Goal: Information Seeking & Learning: Learn about a topic

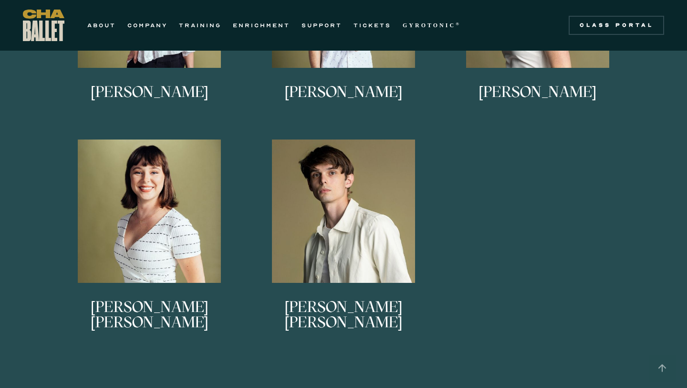
scroll to position [900, 0]
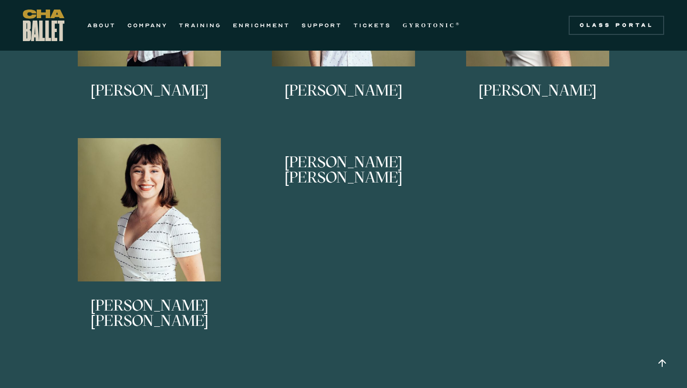
click at [375, 291] on link "[PERSON_NAME] [PERSON_NAME] began dancing at [GEOGRAPHIC_DATA] and continued hi…" at bounding box center [344, 238] width 185 height 200
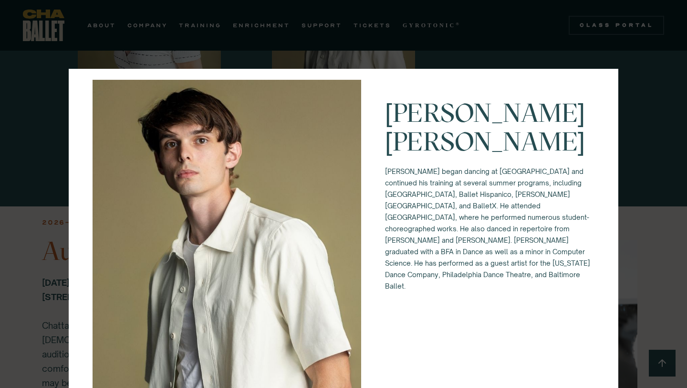
scroll to position [0, 0]
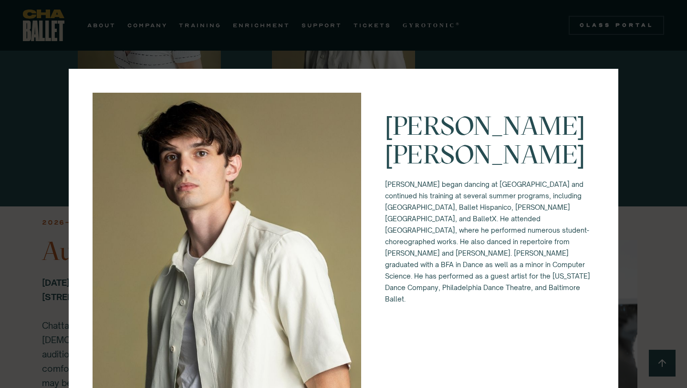
click at [582, 54] on div "[PERSON_NAME] [PERSON_NAME] began dancing at [GEOGRAPHIC_DATA] and continued hi…" at bounding box center [343, 194] width 687 height 388
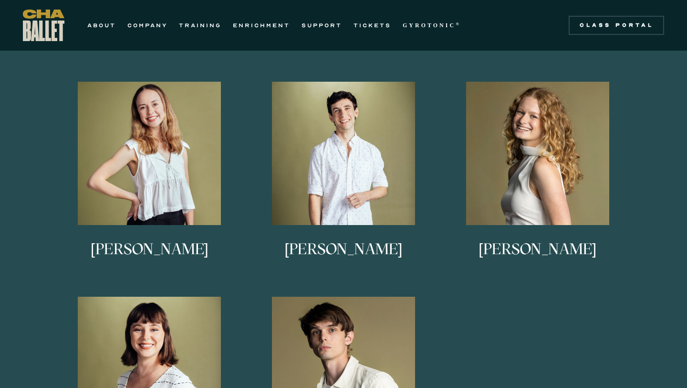
scroll to position [743, 0]
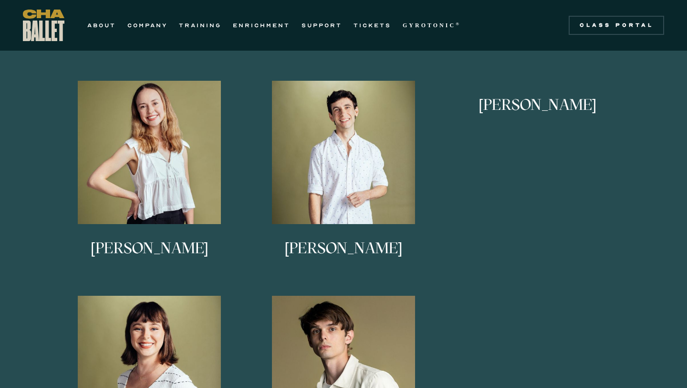
click at [0, 0] on img at bounding box center [0, 0] width 0 height 0
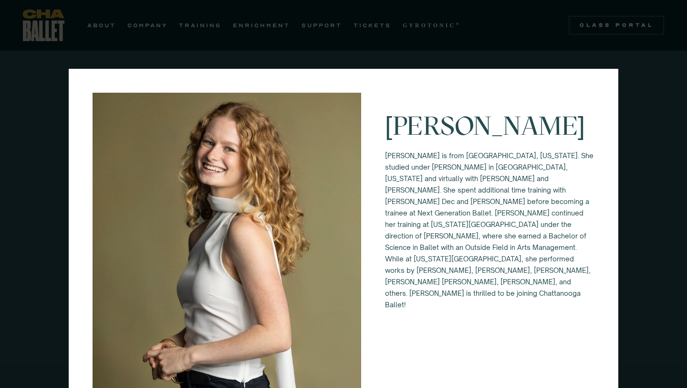
click at [498, 313] on div "[PERSON_NAME] [PERSON_NAME] is from [GEOGRAPHIC_DATA], [US_STATE]. She studied …" at bounding box center [343, 194] width 687 height 388
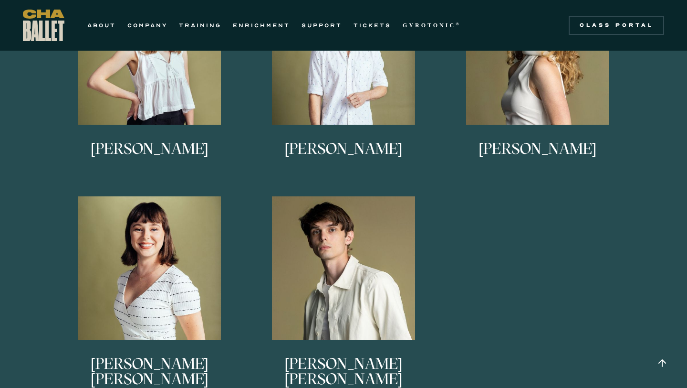
scroll to position [849, 0]
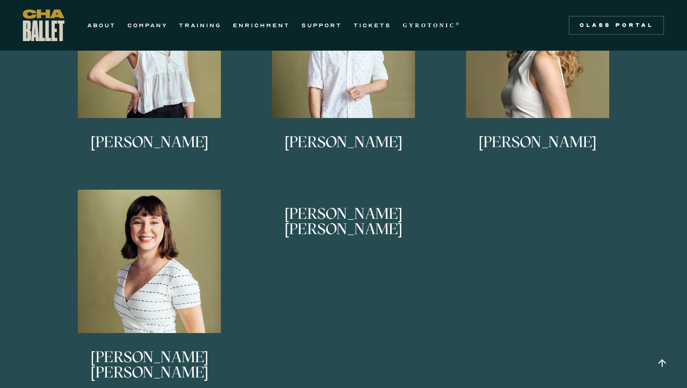
click at [352, 304] on link "[PERSON_NAME] [PERSON_NAME] began dancing at [GEOGRAPHIC_DATA] and continued hi…" at bounding box center [344, 289] width 185 height 200
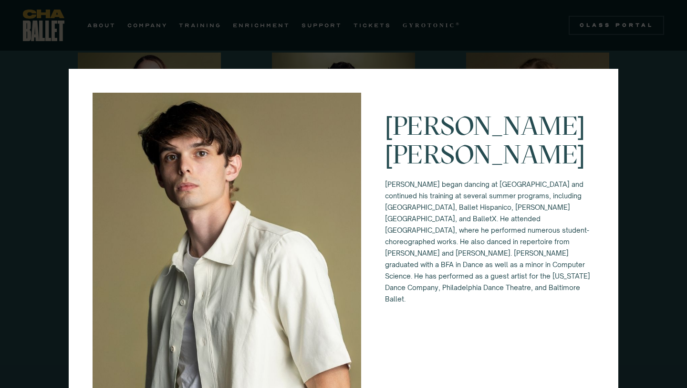
scroll to position [762, 0]
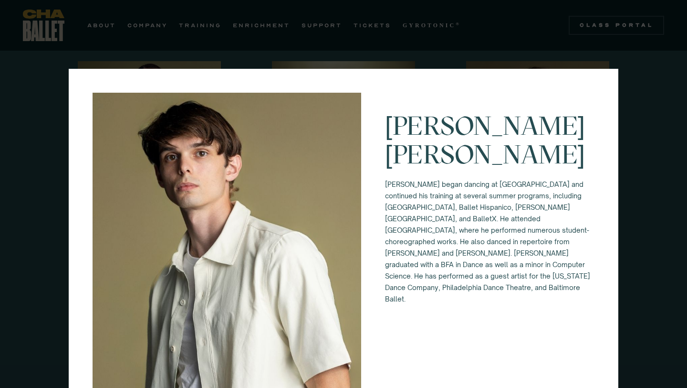
click at [260, 38] on div "[PERSON_NAME] [PERSON_NAME] began dancing at [GEOGRAPHIC_DATA] and continued hi…" at bounding box center [343, 194] width 687 height 388
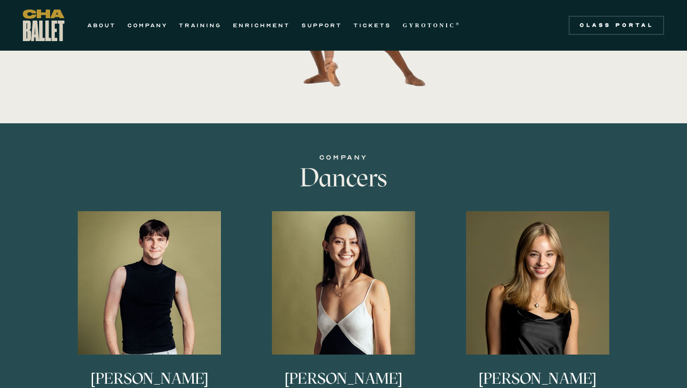
scroll to position [391, 0]
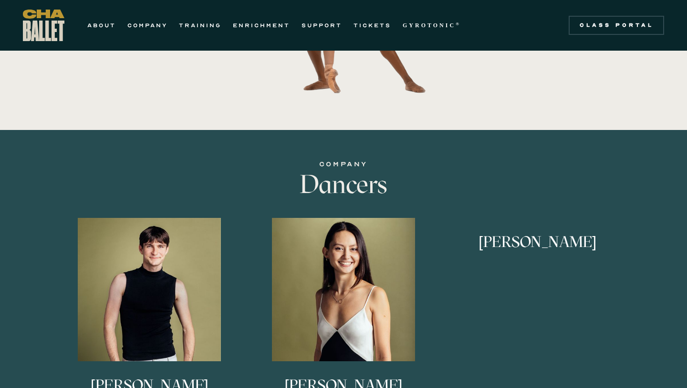
click at [565, 303] on link "[PERSON_NAME] [PERSON_NAME] is originally from northern [US_STATE], and began h…" at bounding box center [537, 318] width 185 height 200
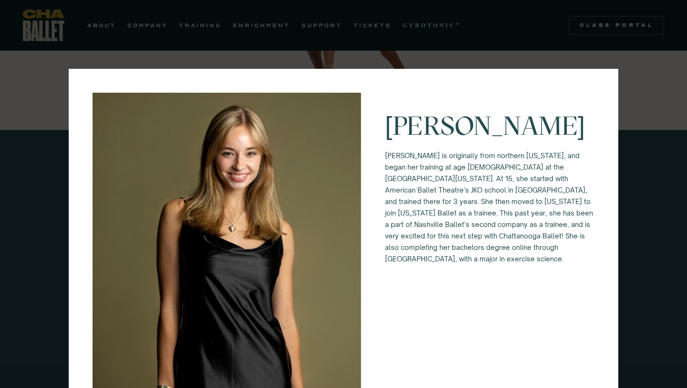
click at [21, 123] on div "[PERSON_NAME] [PERSON_NAME] is originally from northern [US_STATE], and began h…" at bounding box center [343, 194] width 687 height 388
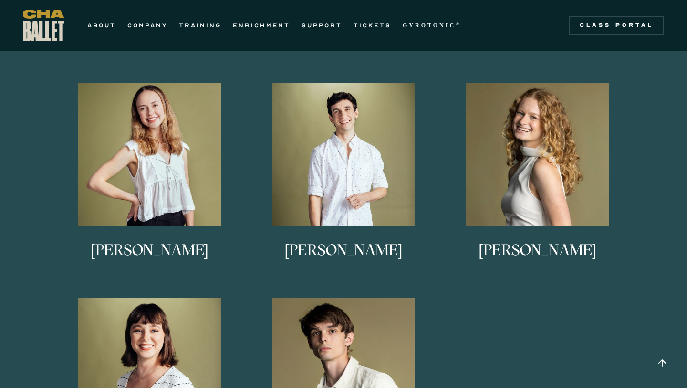
scroll to position [740, 0]
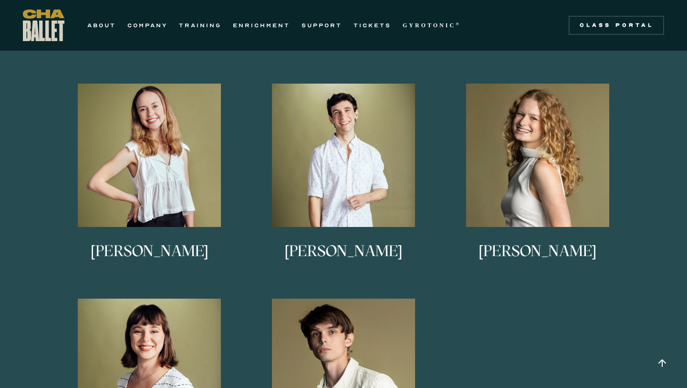
click at [538, 387] on div "[PERSON_NAME] [PERSON_NAME] is originally from [GEOGRAPHIC_DATA], [US_STATE]. H…" at bounding box center [344, 191] width 582 height 644
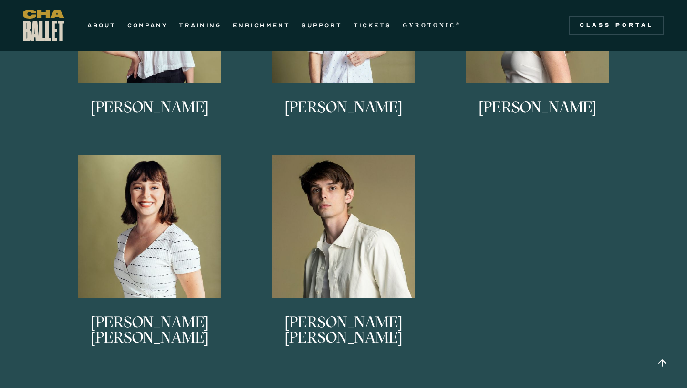
scroll to position [884, 0]
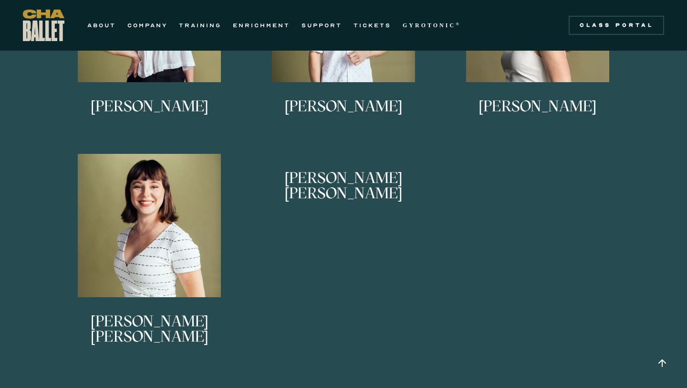
click at [353, 269] on link "[PERSON_NAME] [PERSON_NAME] began dancing at [GEOGRAPHIC_DATA] and continued hi…" at bounding box center [344, 254] width 185 height 200
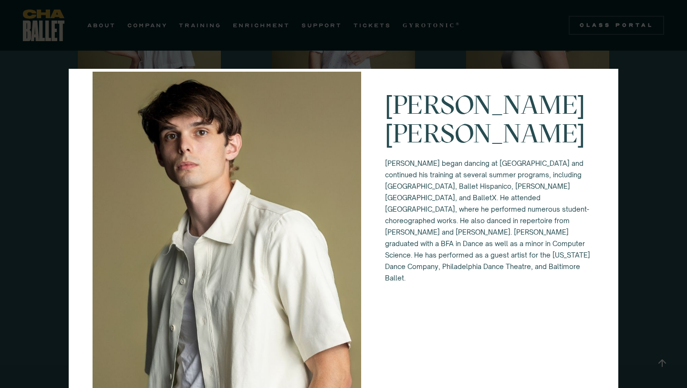
scroll to position [29, 0]
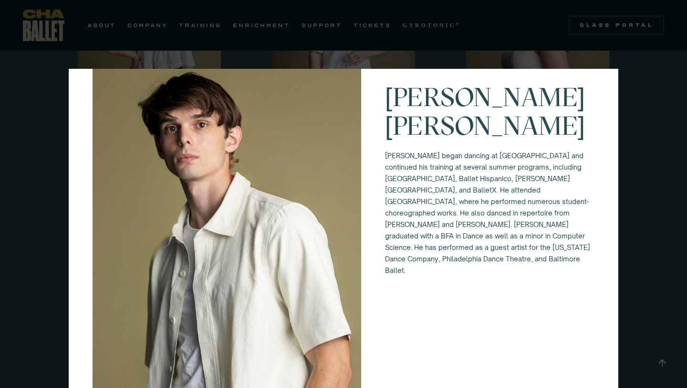
click at [0, 220] on div "[PERSON_NAME] [PERSON_NAME] began dancing at [GEOGRAPHIC_DATA] and continued hi…" at bounding box center [343, 194] width 687 height 388
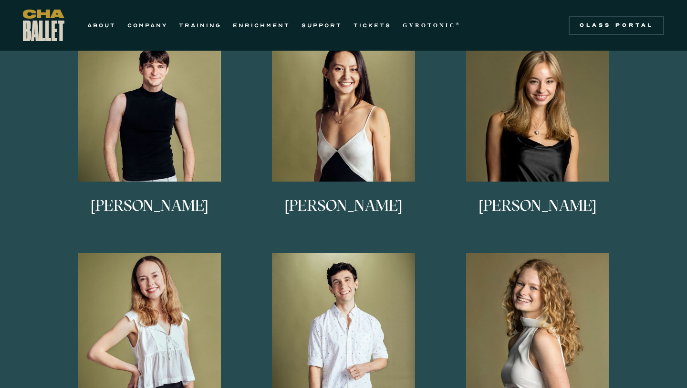
scroll to position [571, 0]
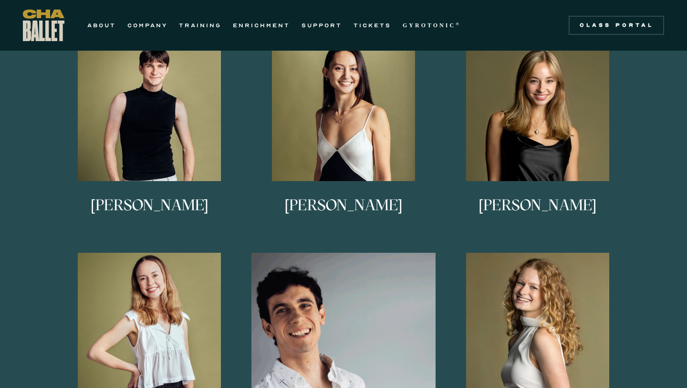
click at [339, 368] on img at bounding box center [344, 344] width 185 height 185
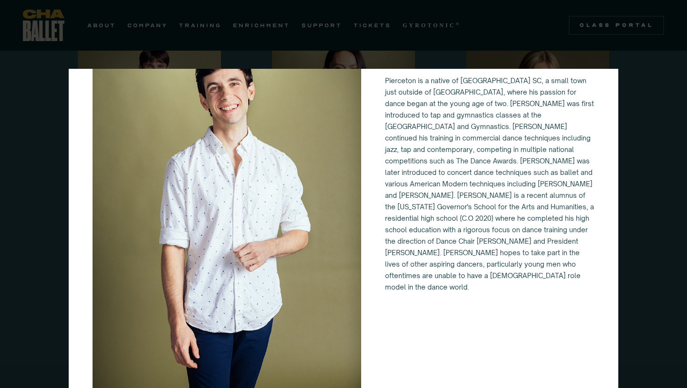
scroll to position [84, 0]
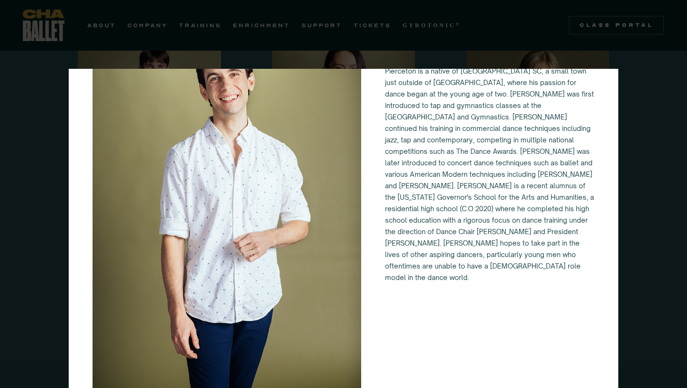
click at [0, 241] on div "[PERSON_NAME]" at bounding box center [343, 194] width 687 height 388
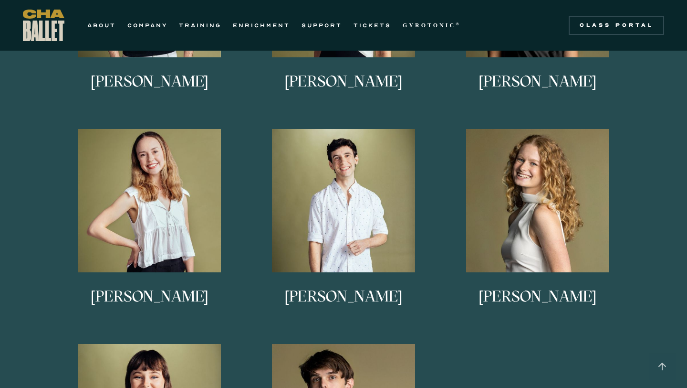
scroll to position [699, 0]
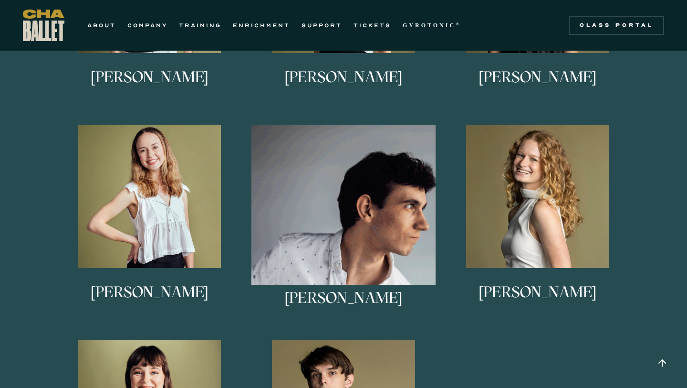
click at [327, 205] on img at bounding box center [344, 217] width 185 height 185
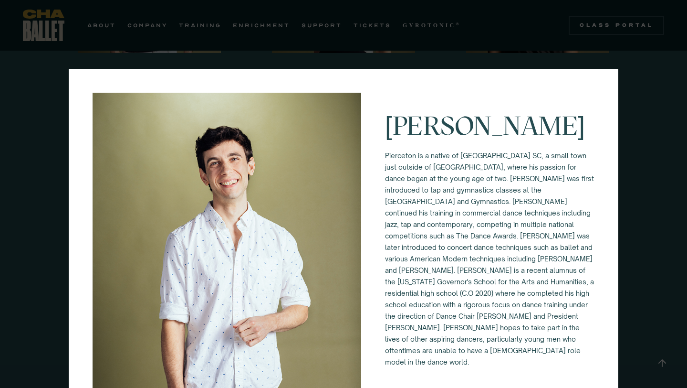
click at [57, 179] on div "[PERSON_NAME]" at bounding box center [343, 194] width 687 height 388
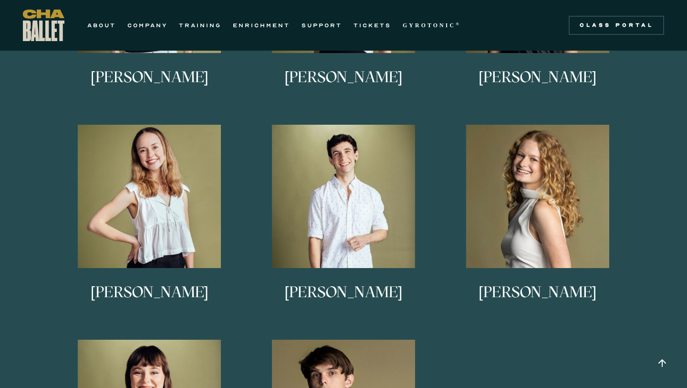
click at [56, 179] on div "[PERSON_NAME] grew up in [GEOGRAPHIC_DATA], [US_STATE]. She trained at Charlott…" at bounding box center [150, 232] width 194 height 215
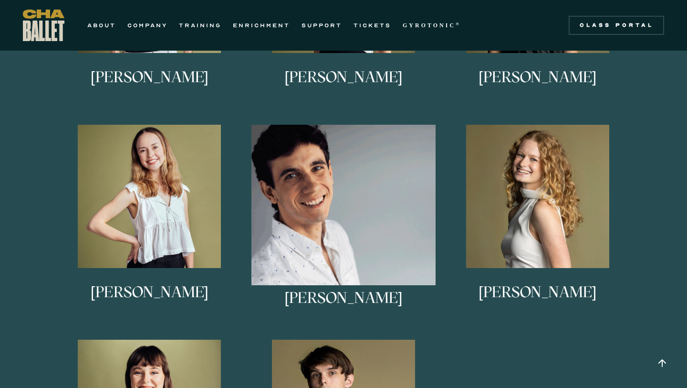
click at [331, 213] on img at bounding box center [344, 217] width 185 height 185
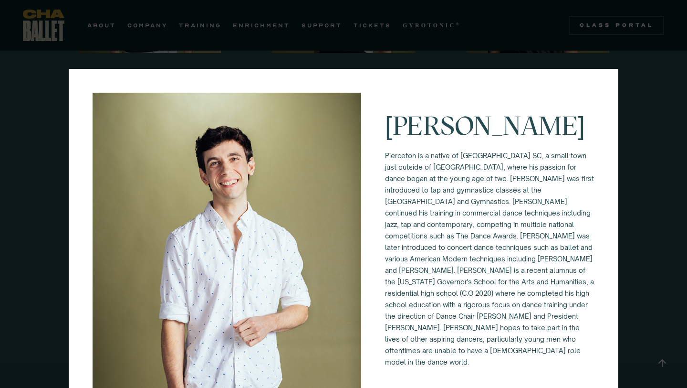
click at [5, 226] on div "[PERSON_NAME]" at bounding box center [343, 194] width 687 height 388
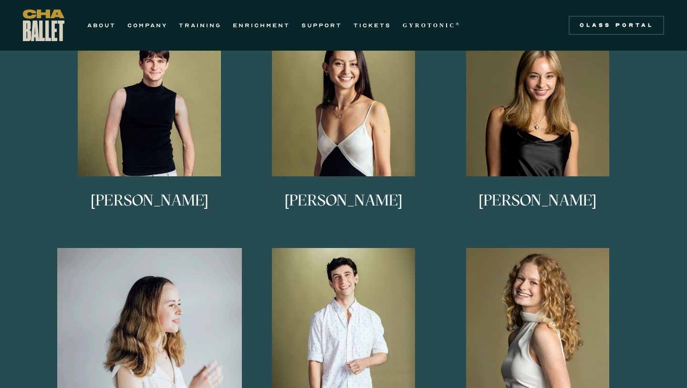
scroll to position [575, 0]
